Goal: Information Seeking & Learning: Find specific fact

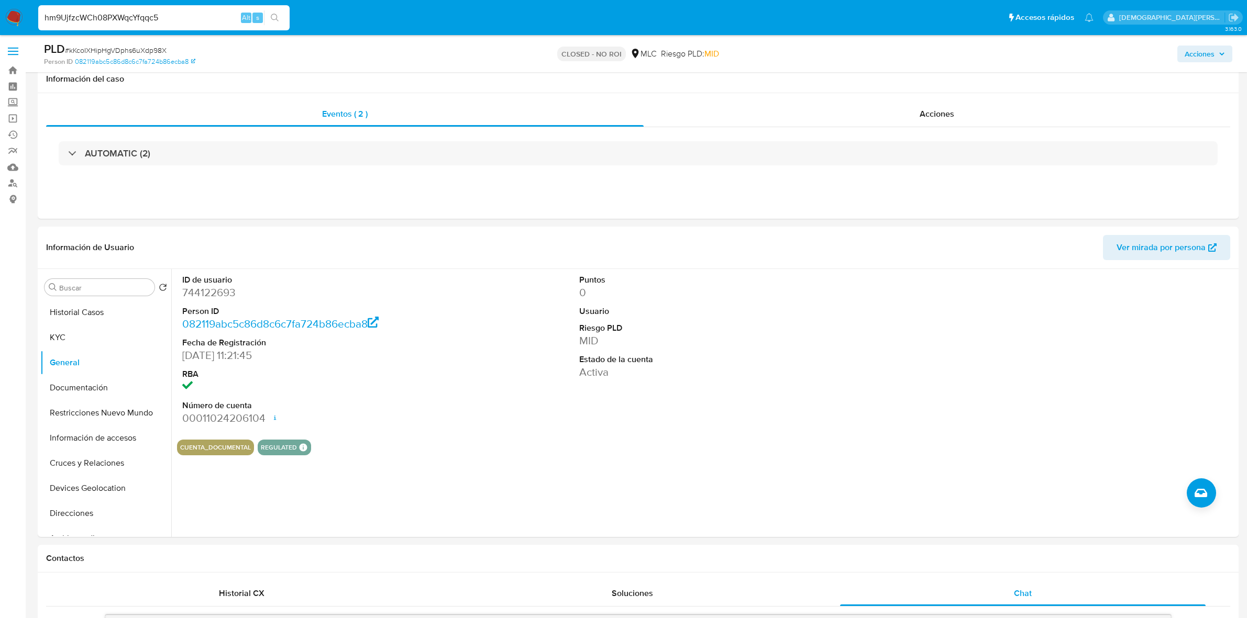
select select "10"
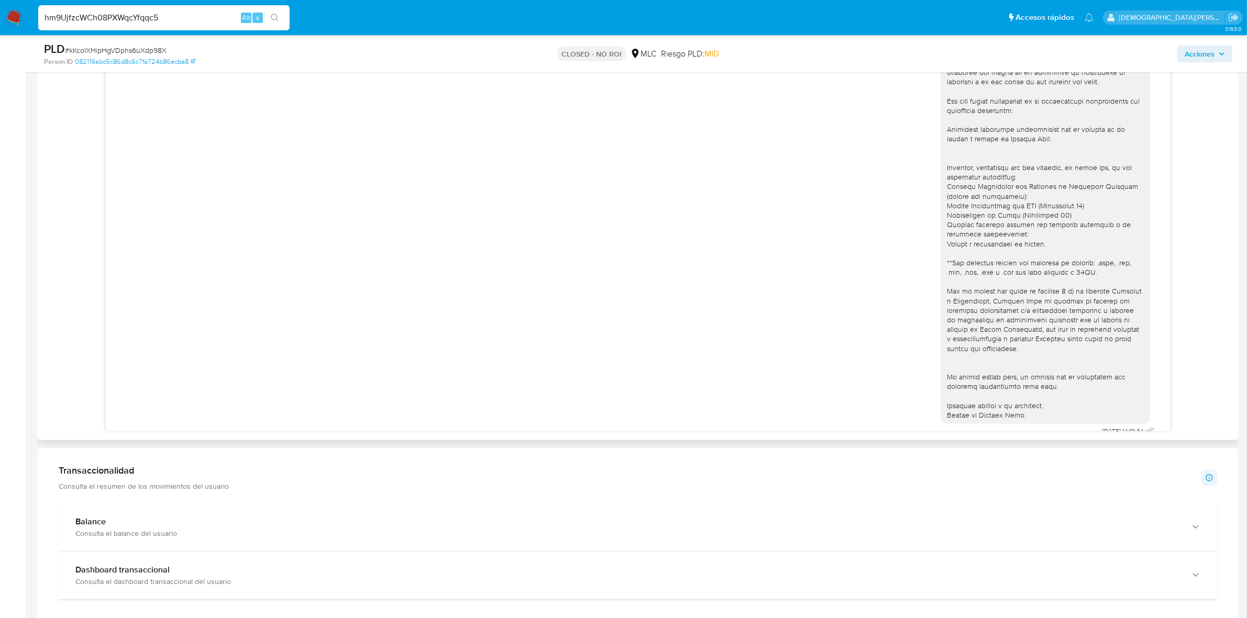
type input "hm9UjfzcWCh08PXWqcYfqqc5"
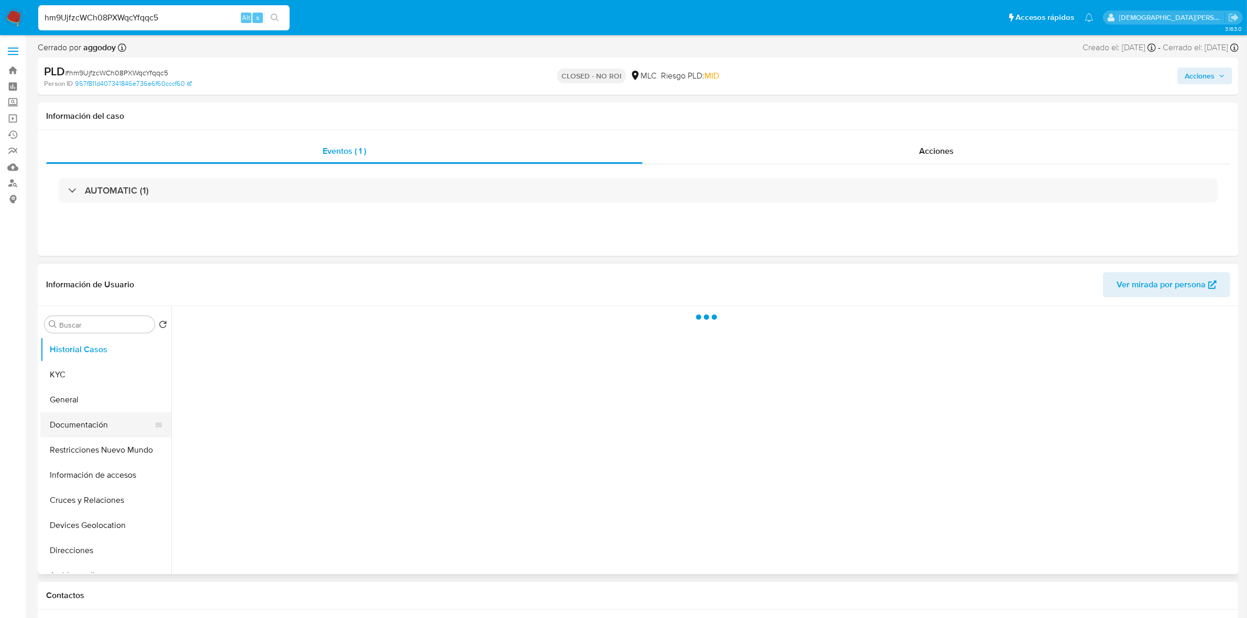
select select "10"
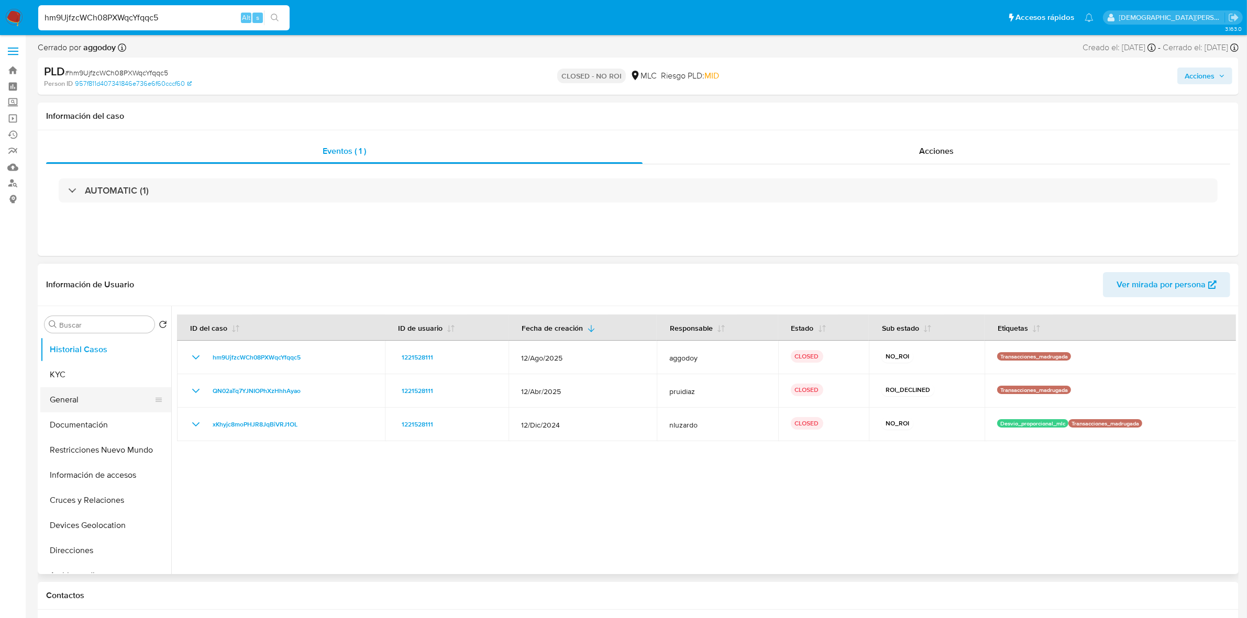
click at [85, 398] on button "General" at bounding box center [101, 400] width 123 height 25
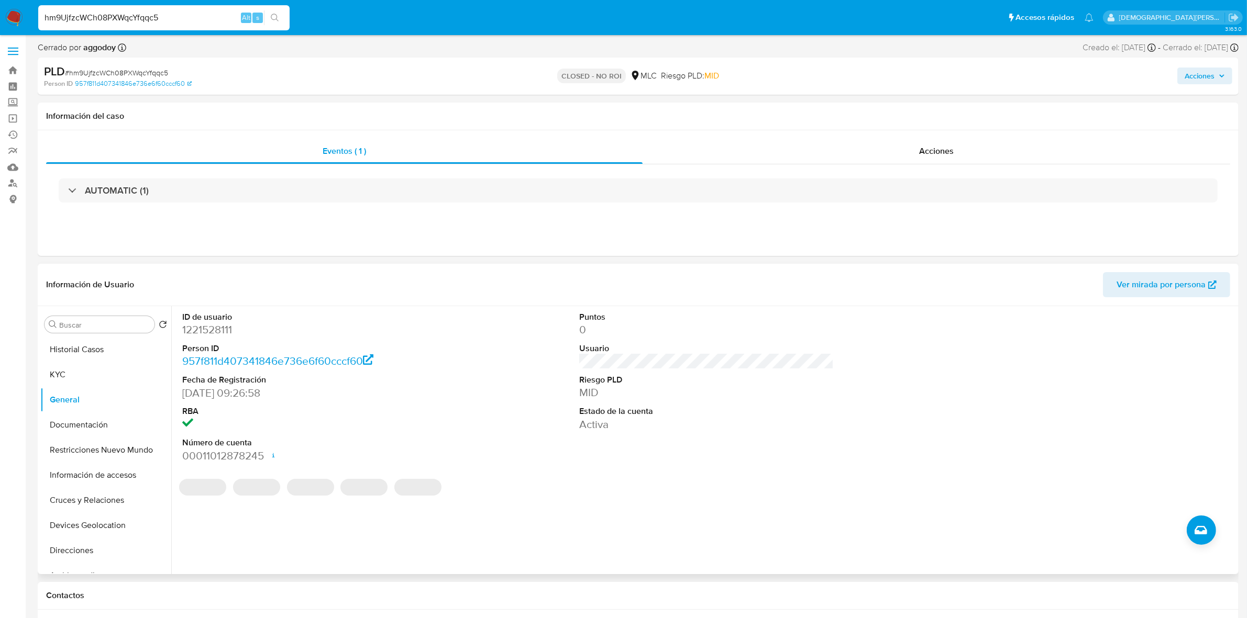
click at [204, 334] on dd "1221528111" at bounding box center [309, 330] width 255 height 15
copy dd "1221528111"
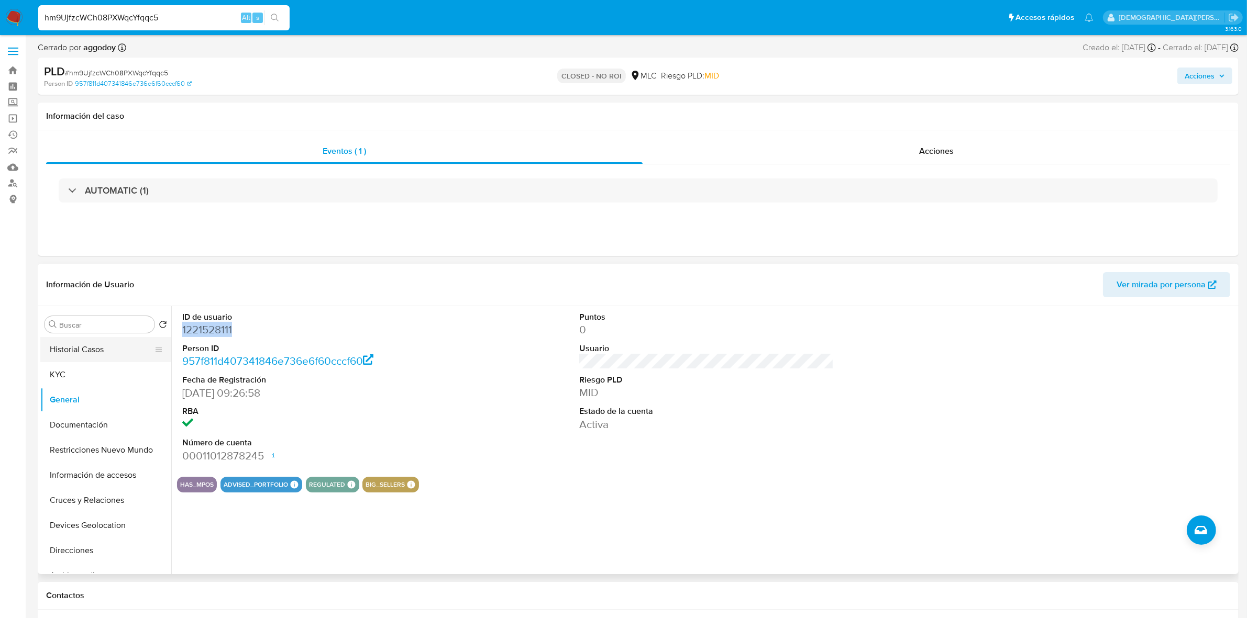
click at [116, 349] on button "Historial Casos" at bounding box center [101, 349] width 123 height 25
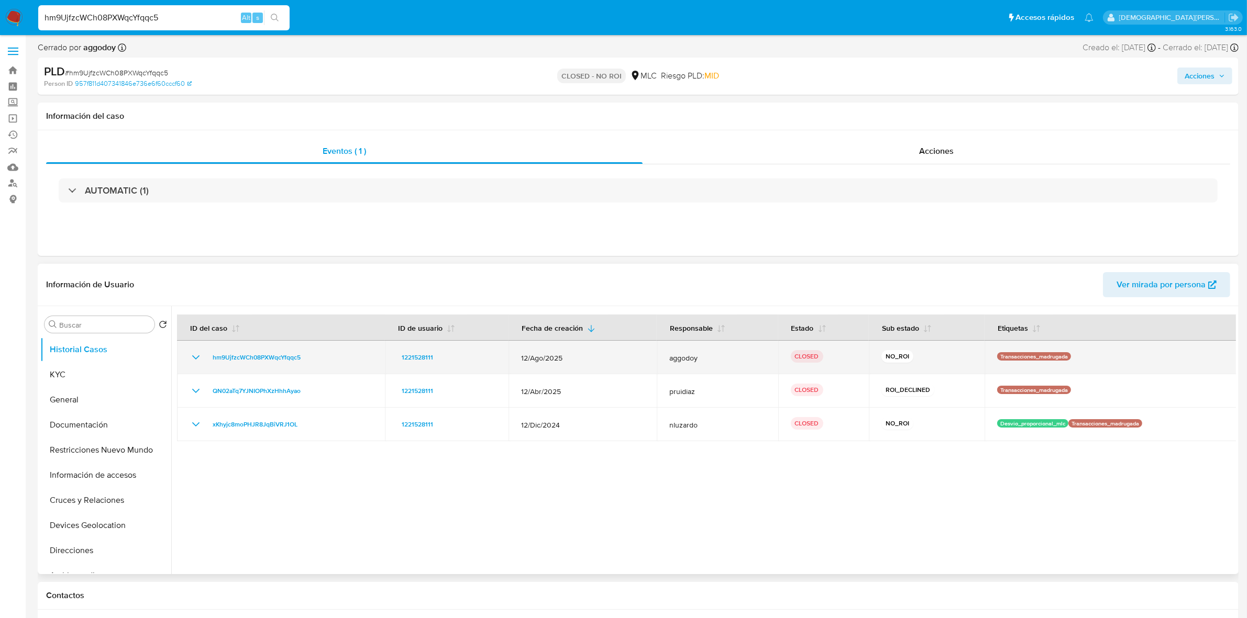
click at [193, 360] on icon "Mostrar/Ocultar" at bounding box center [196, 357] width 13 height 13
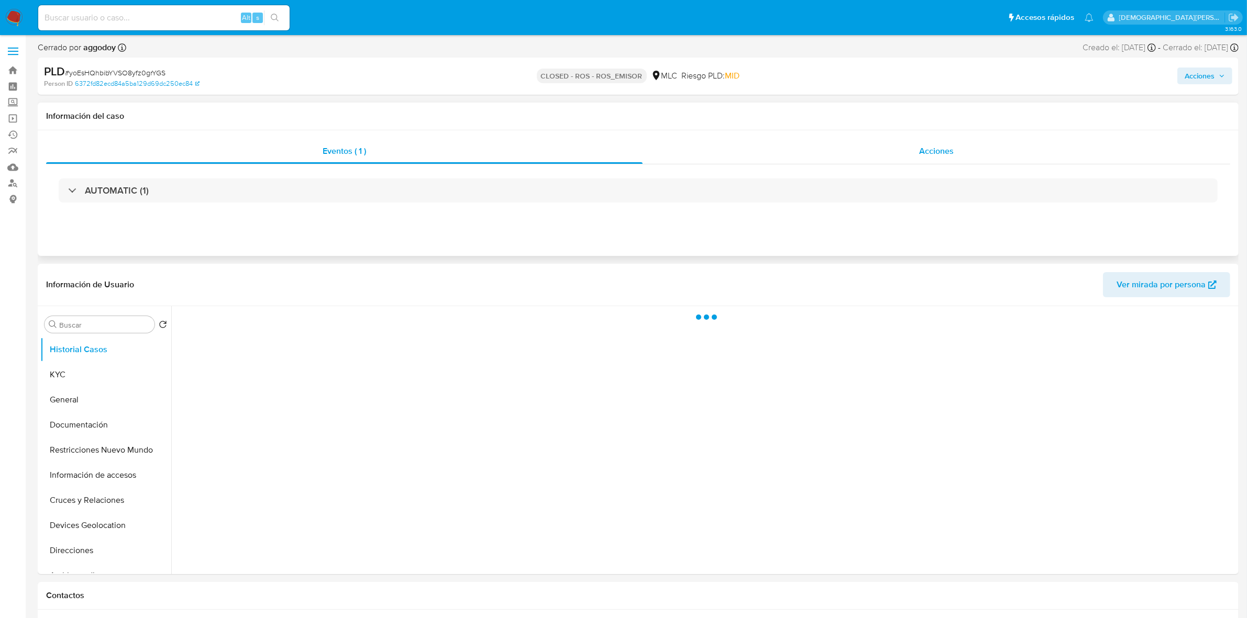
click at [927, 152] on span "Acciones" at bounding box center [936, 151] width 35 height 12
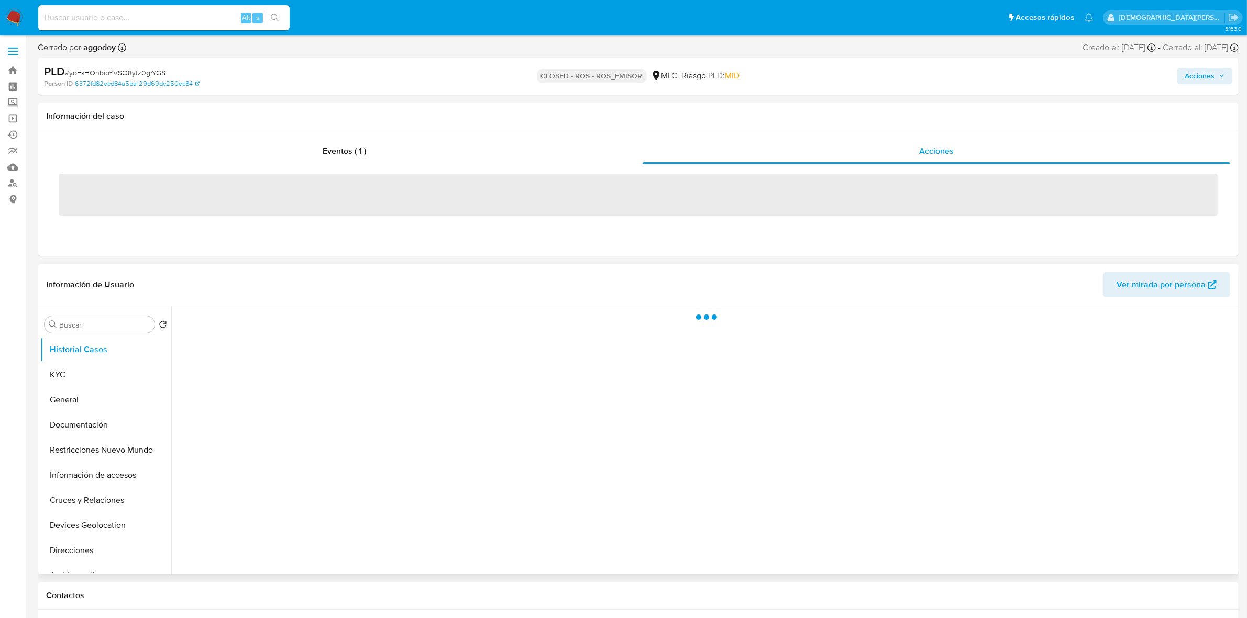
select select "10"
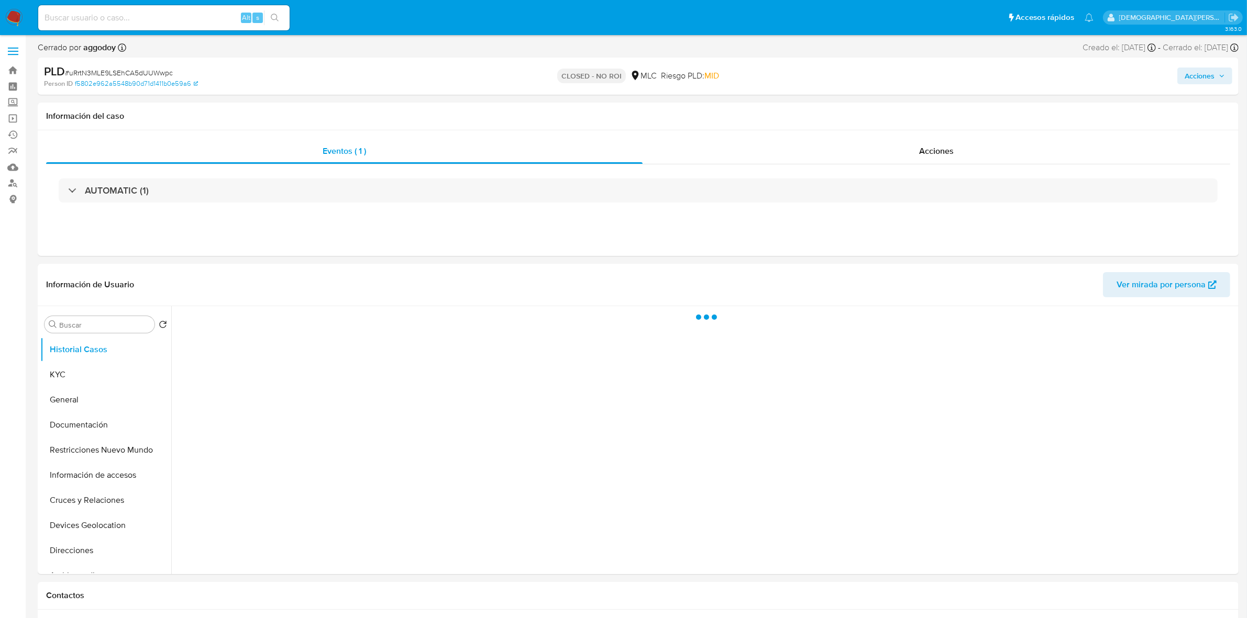
select select "10"
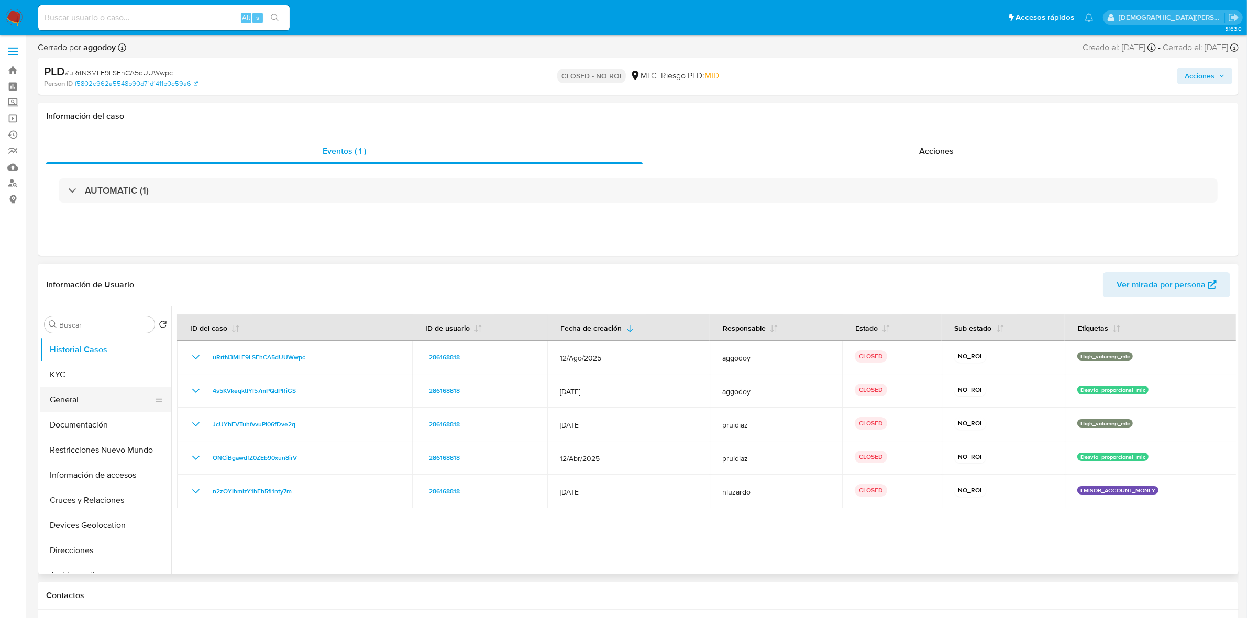
click at [82, 404] on button "General" at bounding box center [101, 400] width 123 height 25
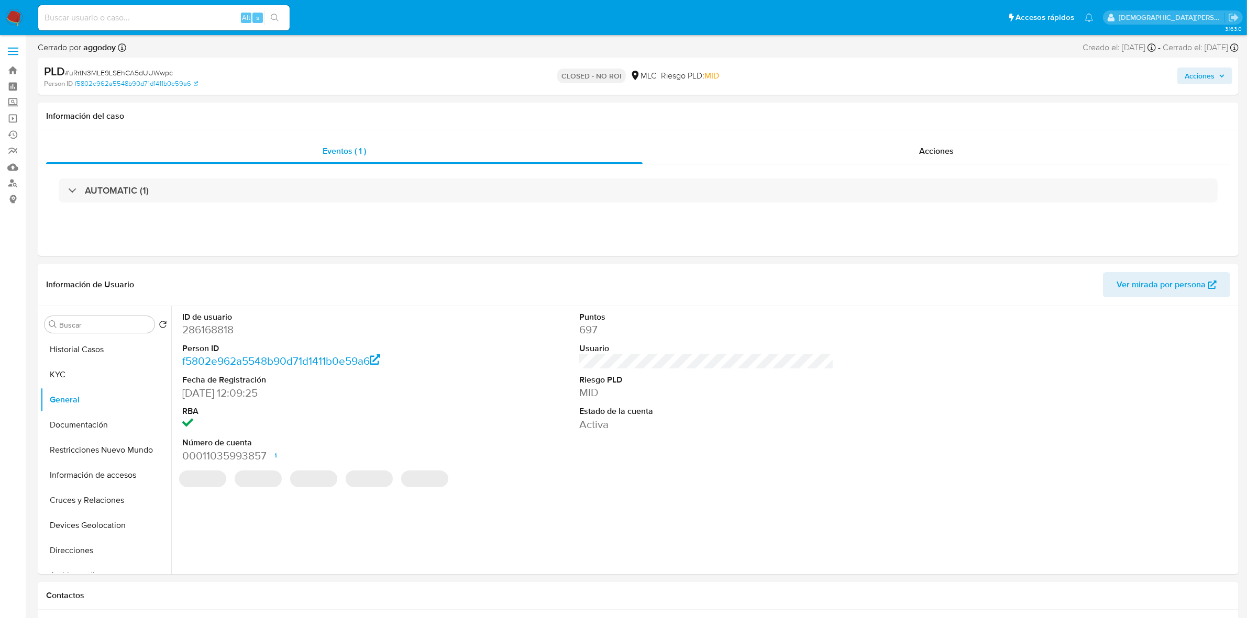
click at [218, 334] on dd "286168818" at bounding box center [309, 330] width 255 height 15
copy dd "286168818"
